Goal: Navigation & Orientation: Find specific page/section

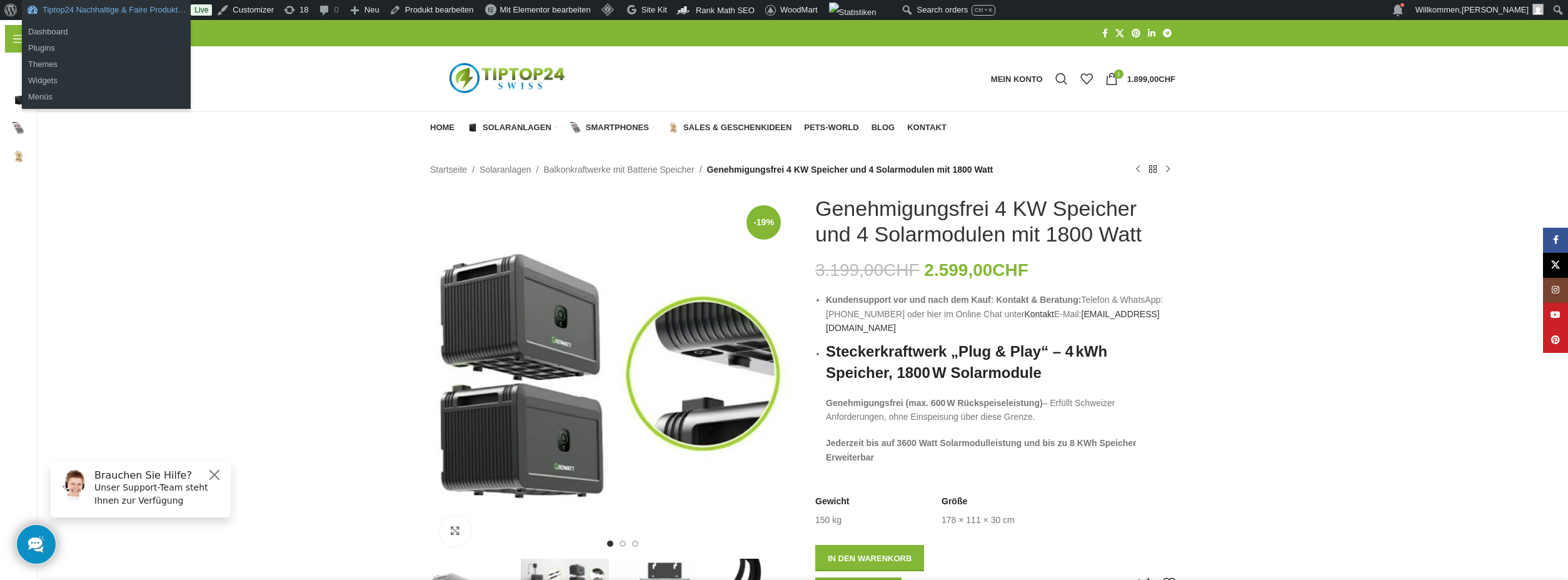
click at [69, 8] on link "Tiptop24 Nachhaltige & Faire Produkt…" at bounding box center [107, 10] width 169 height 20
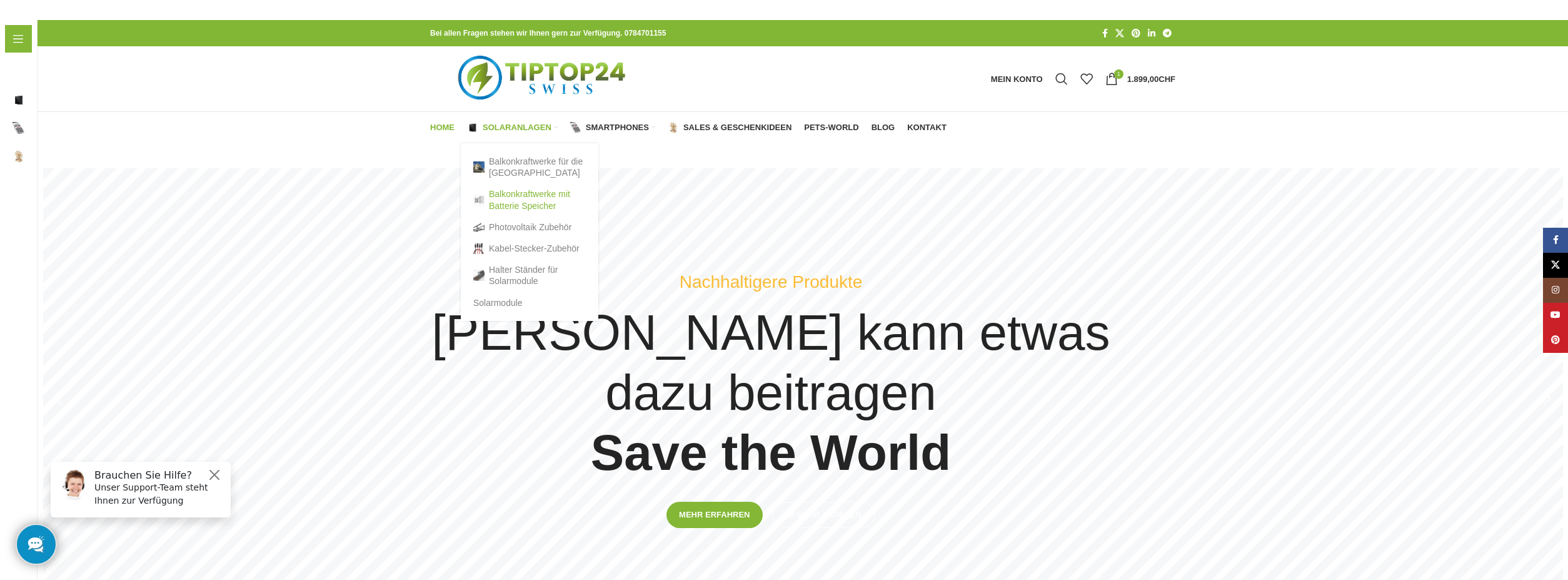
click at [504, 203] on link "Balkonkraftwerke mit Batterie Speicher" at bounding box center [529, 199] width 113 height 32
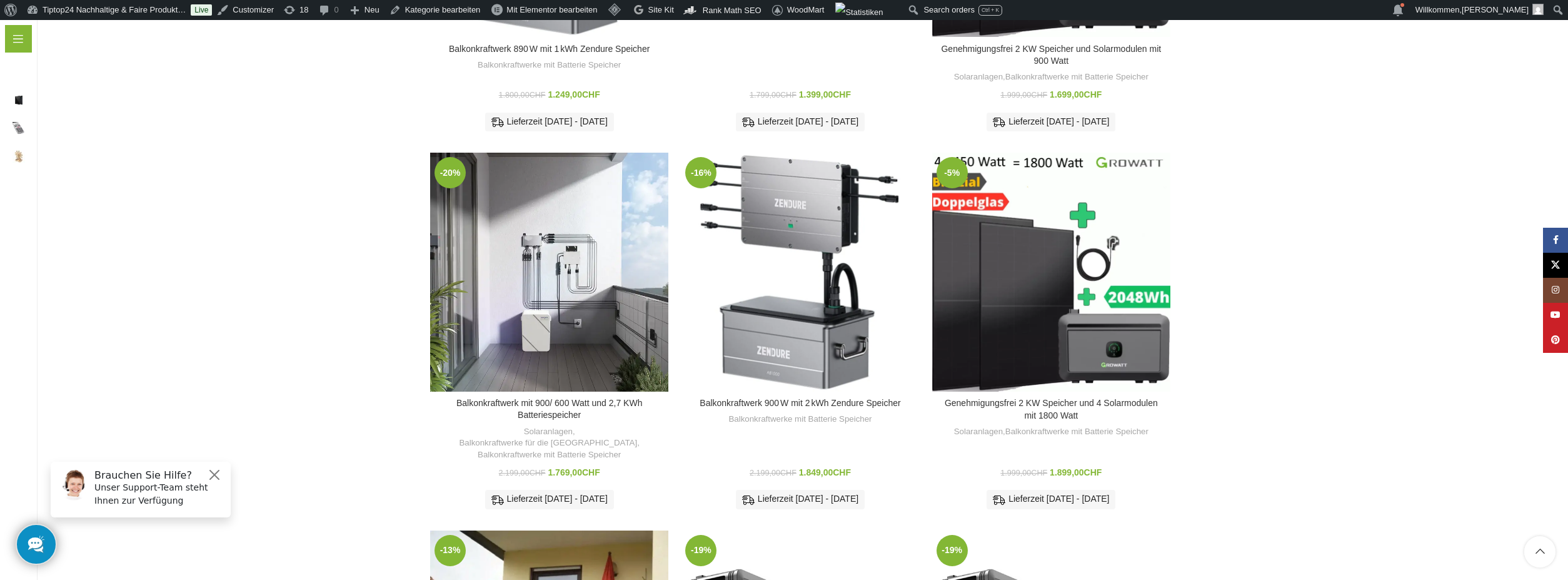
scroll to position [250, 0]
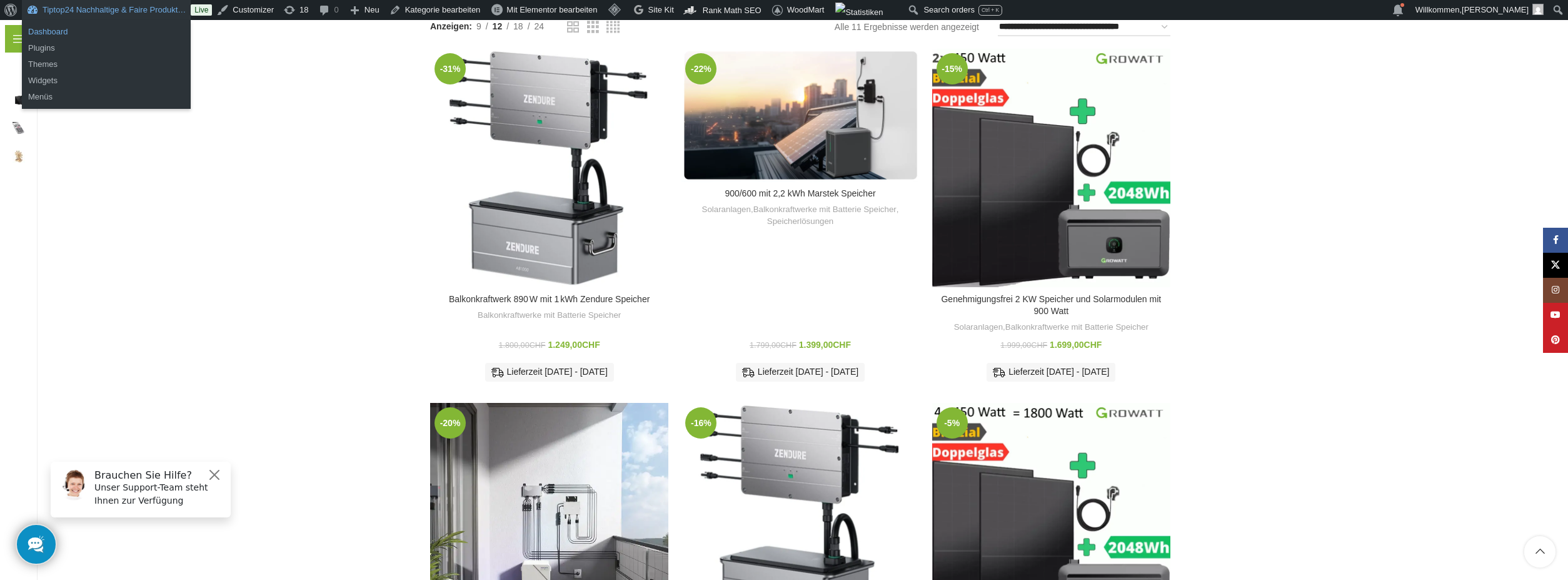
click at [56, 29] on link "Dashboard" at bounding box center [107, 31] width 169 height 17
